Goal: Task Accomplishment & Management: Complete application form

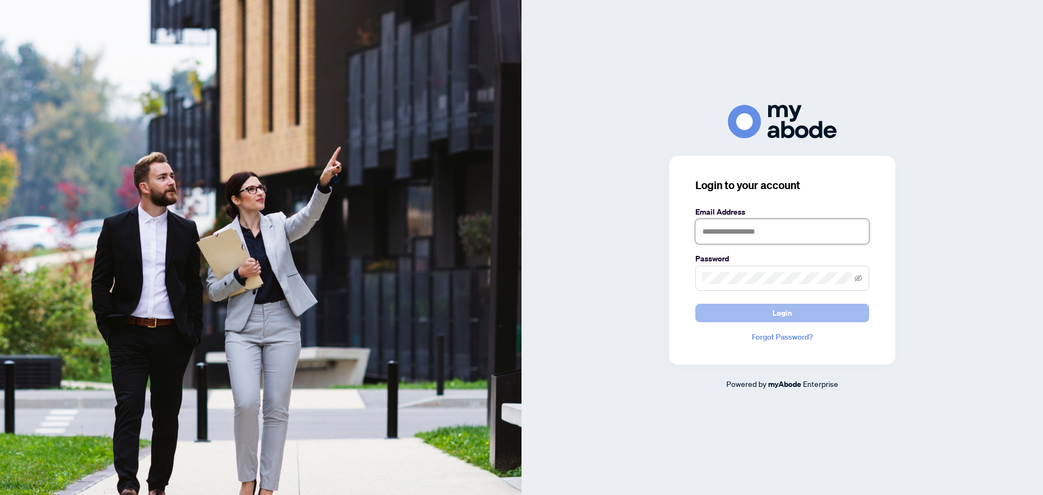
type input "**********"
click at [788, 315] on span "Login" at bounding box center [783, 312] width 20 height 17
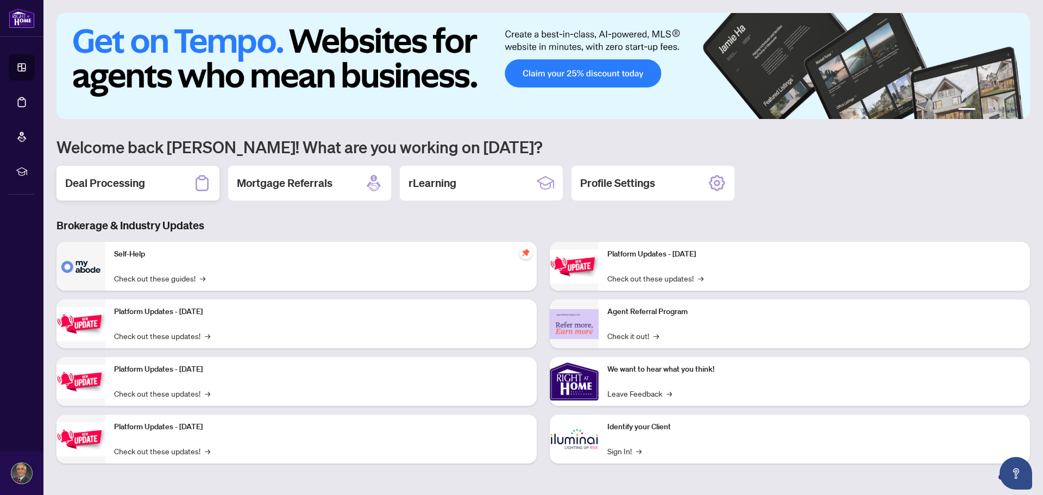
click at [137, 187] on h2 "Deal Processing" at bounding box center [105, 182] width 80 height 15
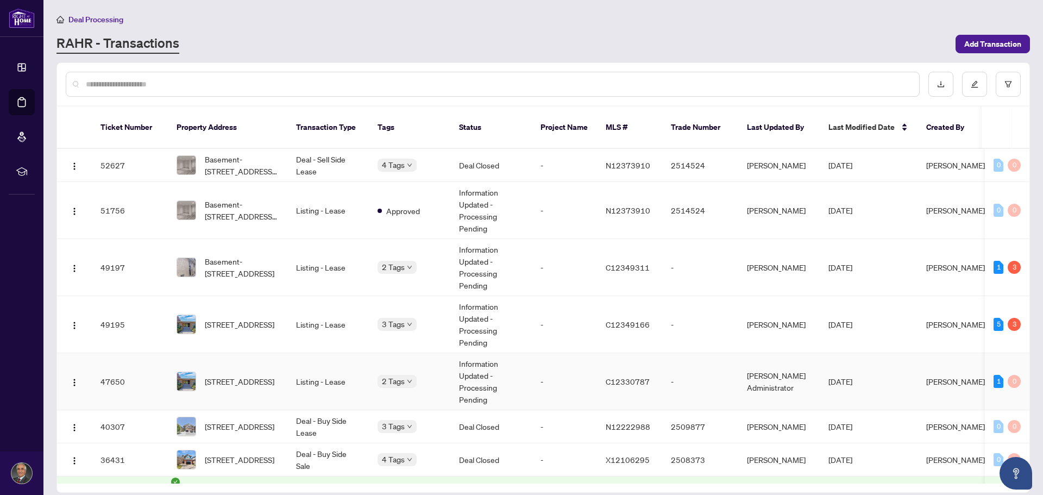
click at [186, 372] on img at bounding box center [186, 381] width 18 height 18
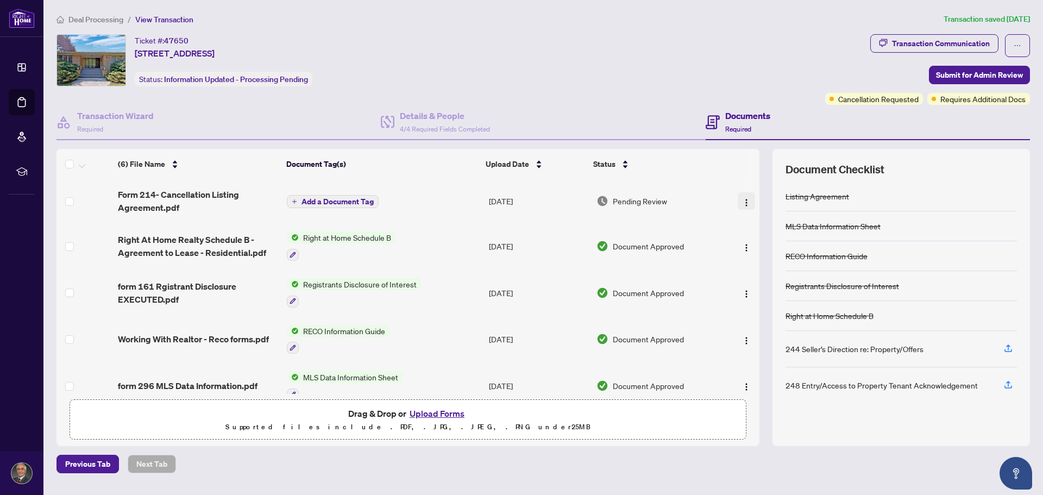
click at [742, 203] on img "button" at bounding box center [746, 202] width 9 height 9
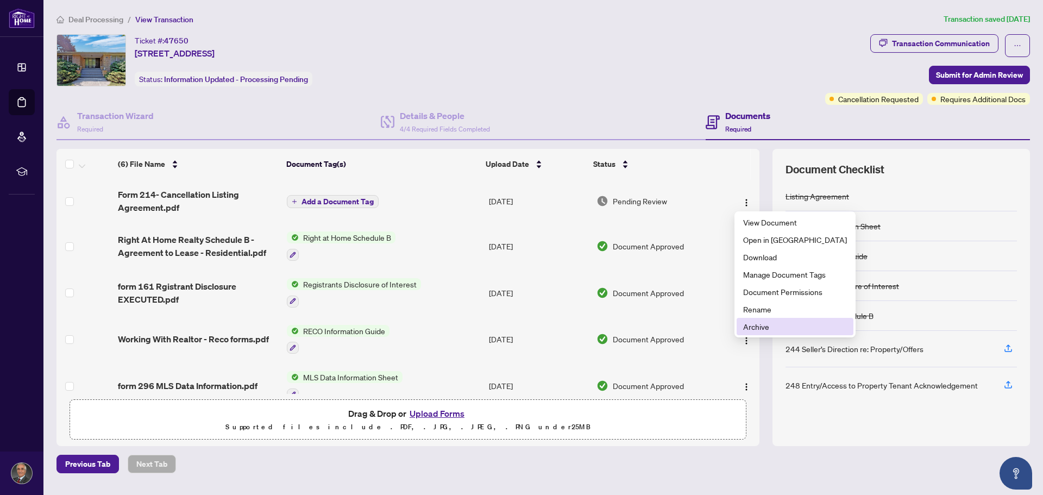
click at [754, 323] on span "Archive" at bounding box center [795, 327] width 104 height 12
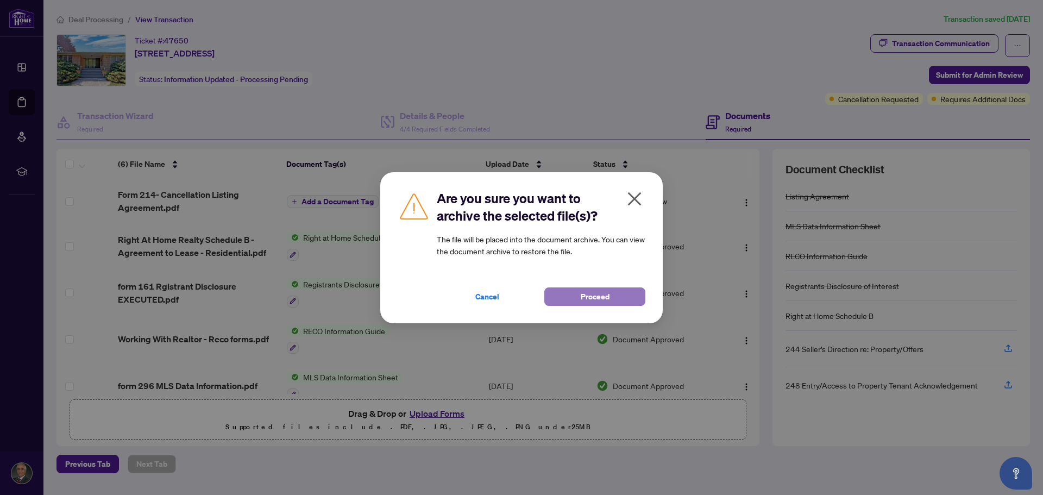
click at [601, 299] on span "Proceed" at bounding box center [595, 296] width 29 height 17
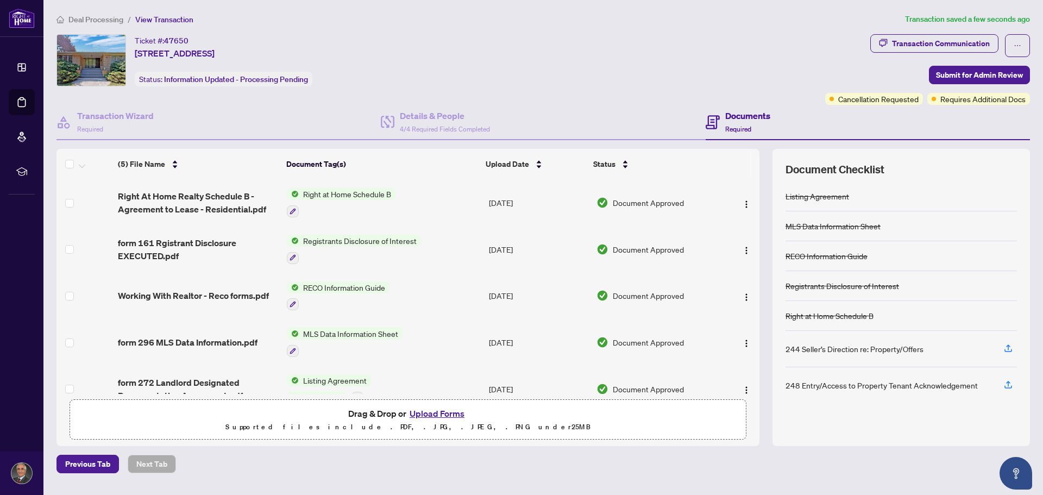
click at [441, 412] on button "Upload Forms" at bounding box center [436, 413] width 61 height 14
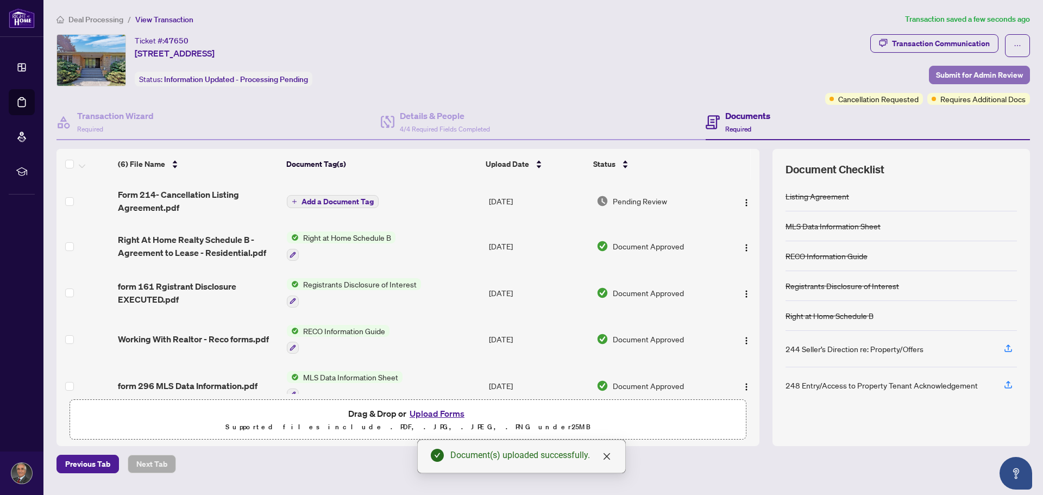
click at [952, 75] on span "Submit for Admin Review" at bounding box center [979, 74] width 87 height 17
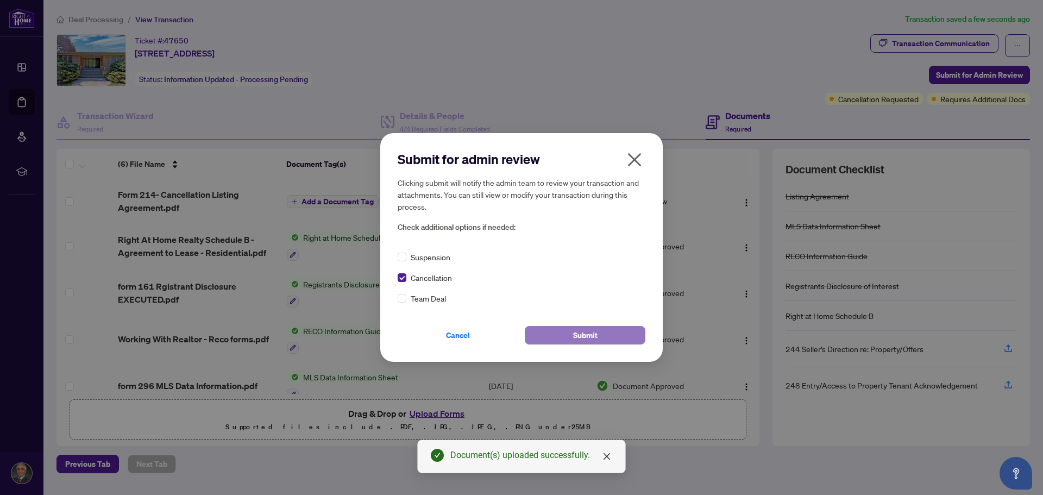
click at [575, 339] on span "Submit" at bounding box center [585, 335] width 24 height 17
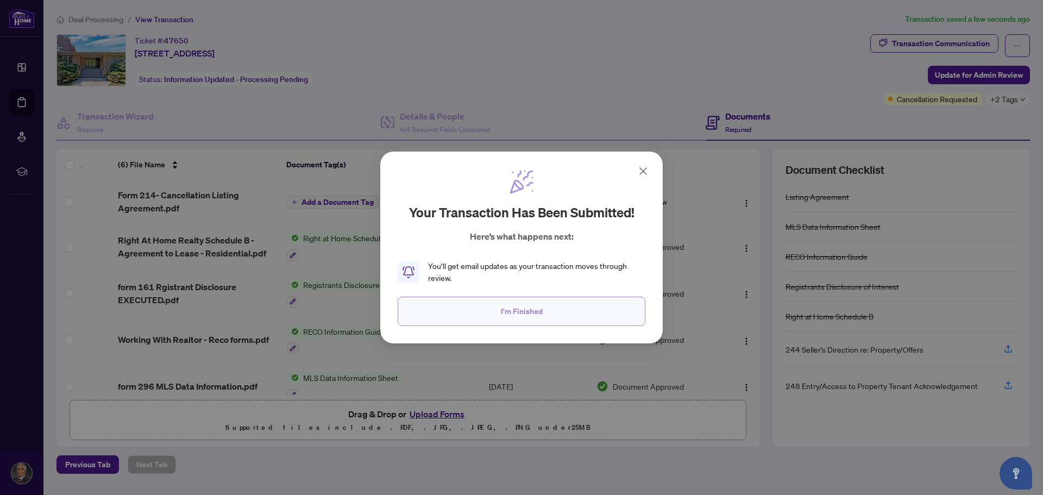
click at [527, 307] on span "I'm Finished" at bounding box center [522, 311] width 42 height 17
